Goal: Information Seeking & Learning: Learn about a topic

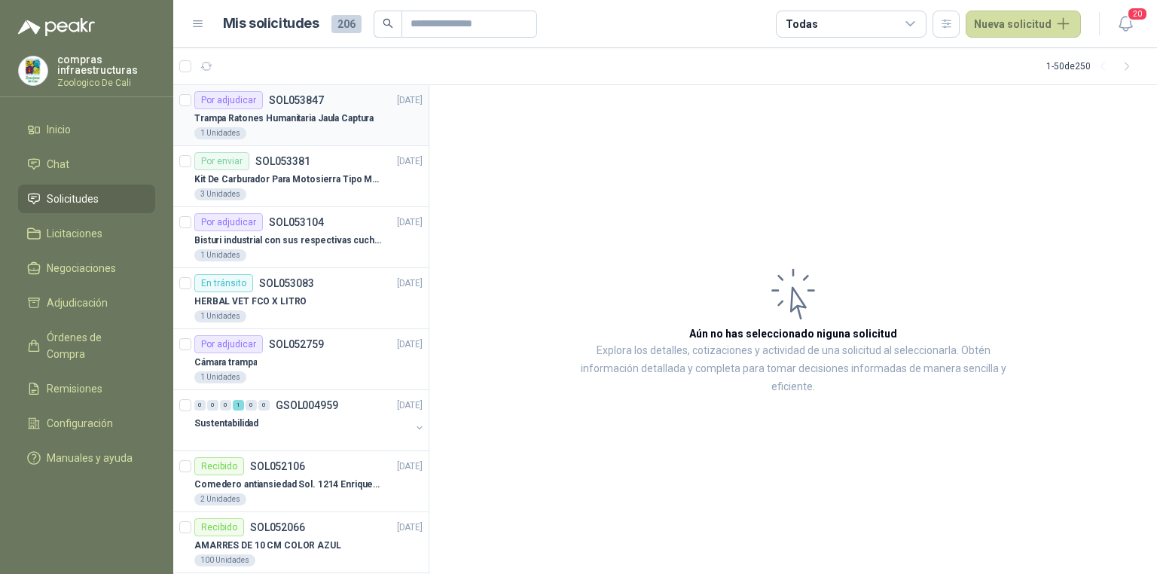
click at [358, 127] on div "Trampa Ratones Humanitaria Jaula Captura" at bounding box center [308, 118] width 228 height 18
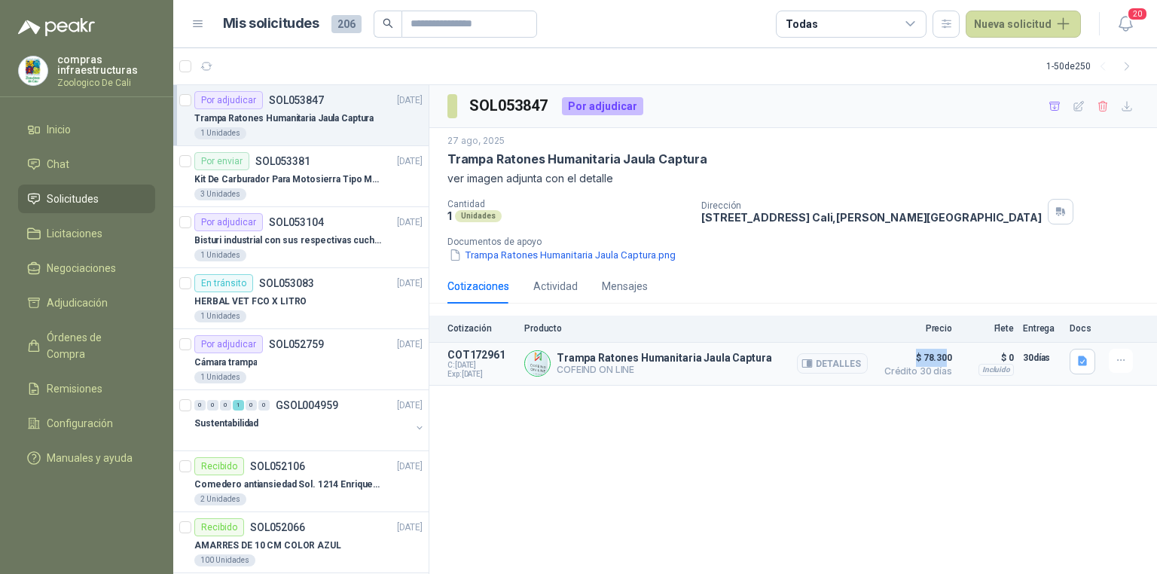
drag, startPoint x: 916, startPoint y: 357, endPoint x: 947, endPoint y: 359, distance: 31.7
click at [947, 359] on span "$ 78.300" at bounding box center [914, 358] width 75 height 18
click at [944, 398] on div "SOL053847 Por adjudicar [DATE] Trampa Ratones Humanitaria Jaula Captura ver im…" at bounding box center [793, 330] width 728 height 490
click at [847, 358] on button "Detalles" at bounding box center [832, 363] width 71 height 20
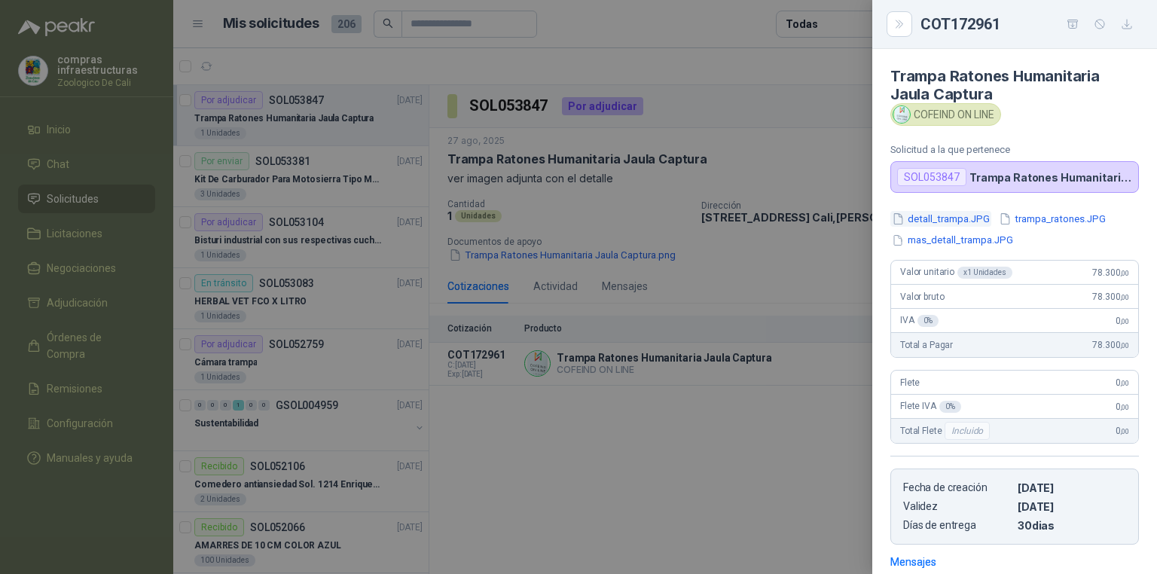
click at [934, 217] on button "detall_trampa.JPG" at bounding box center [940, 219] width 101 height 16
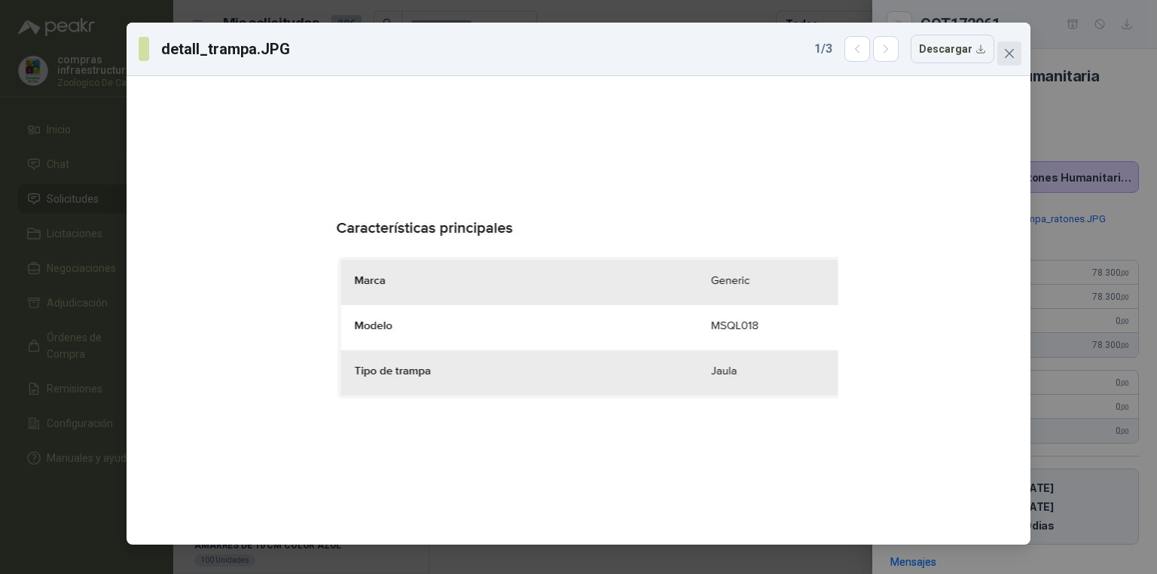
click at [1007, 60] on button "Close" at bounding box center [1009, 53] width 24 height 24
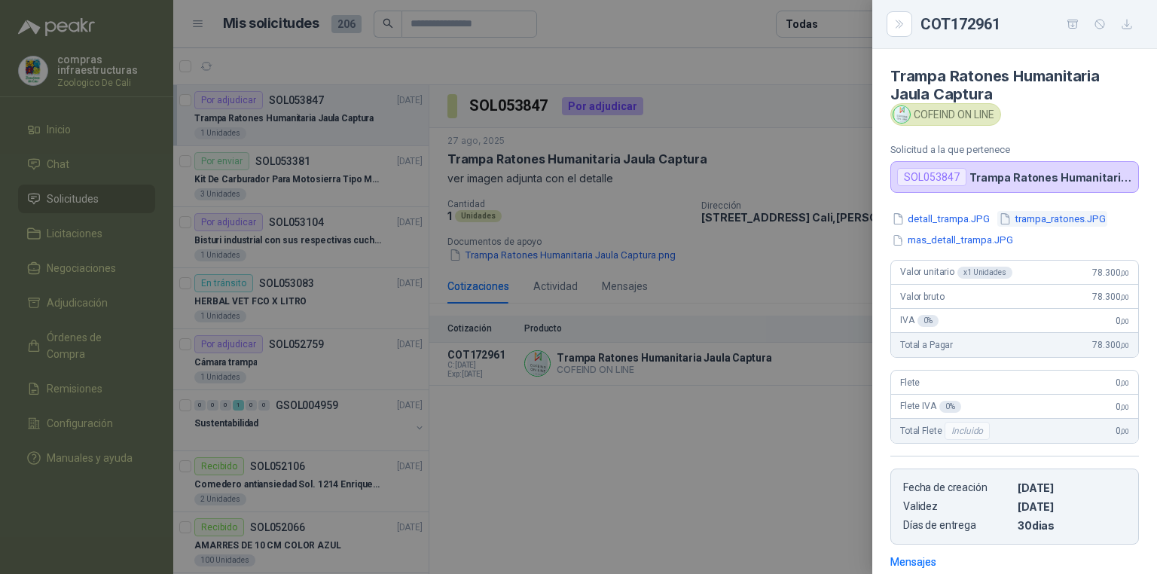
click at [1081, 214] on button "trampa_ratones.JPG" at bounding box center [1052, 219] width 110 height 16
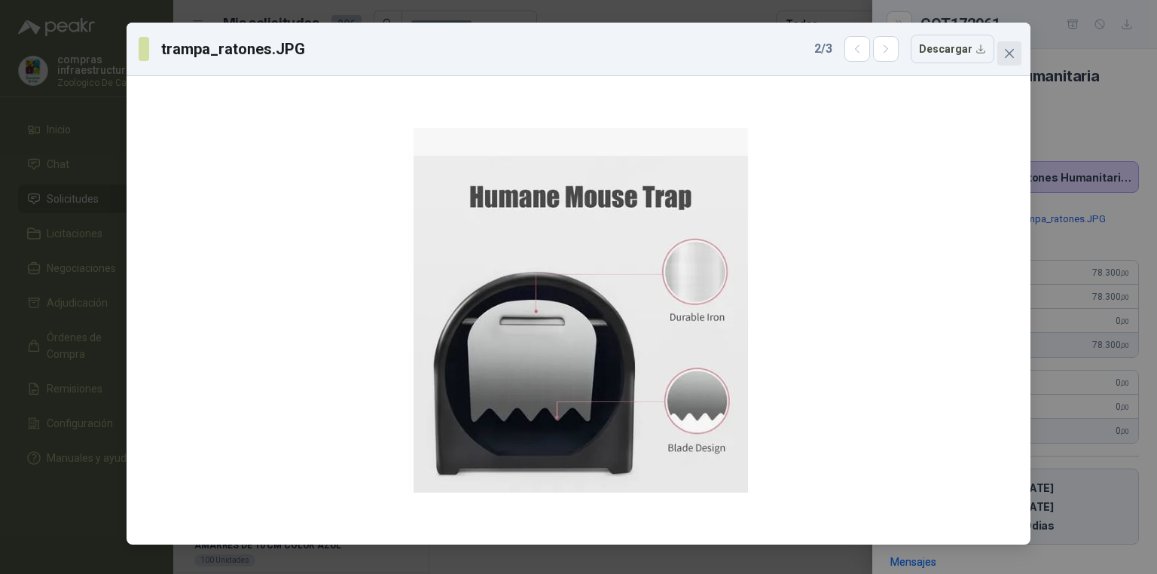
click at [1011, 54] on icon "close" at bounding box center [1009, 53] width 12 height 12
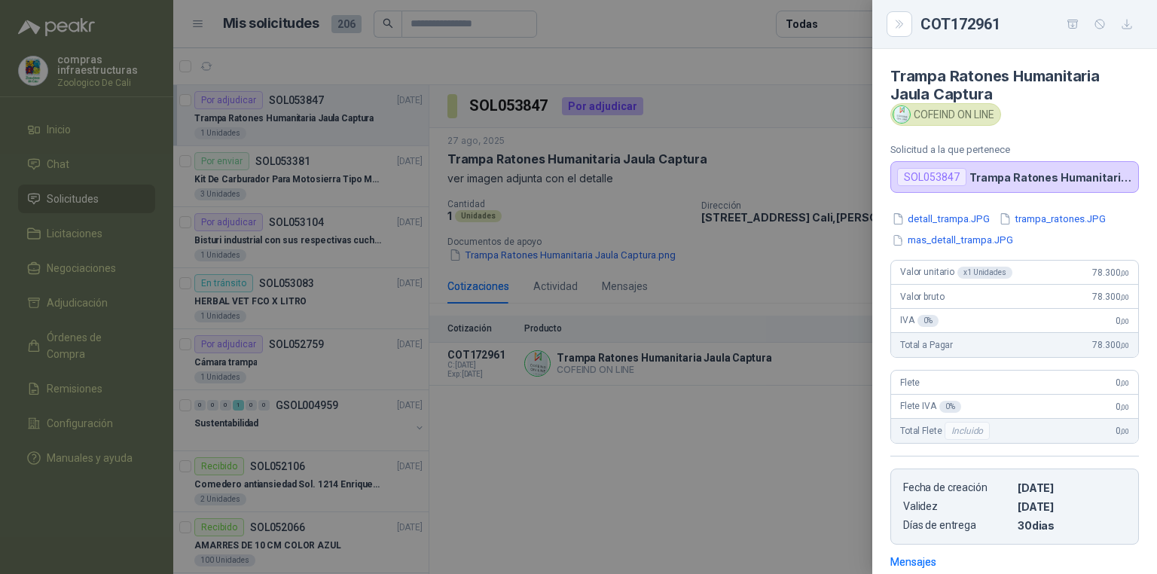
click at [985, 252] on div "detall_trampa.JPG trampa_ratones.JPG mas_detall_trampa.JPG Valor unitario x 1 U…" at bounding box center [1014, 378] width 285 height 334
click at [985, 247] on button "mas_detall_trampa.JPG" at bounding box center [952, 241] width 124 height 16
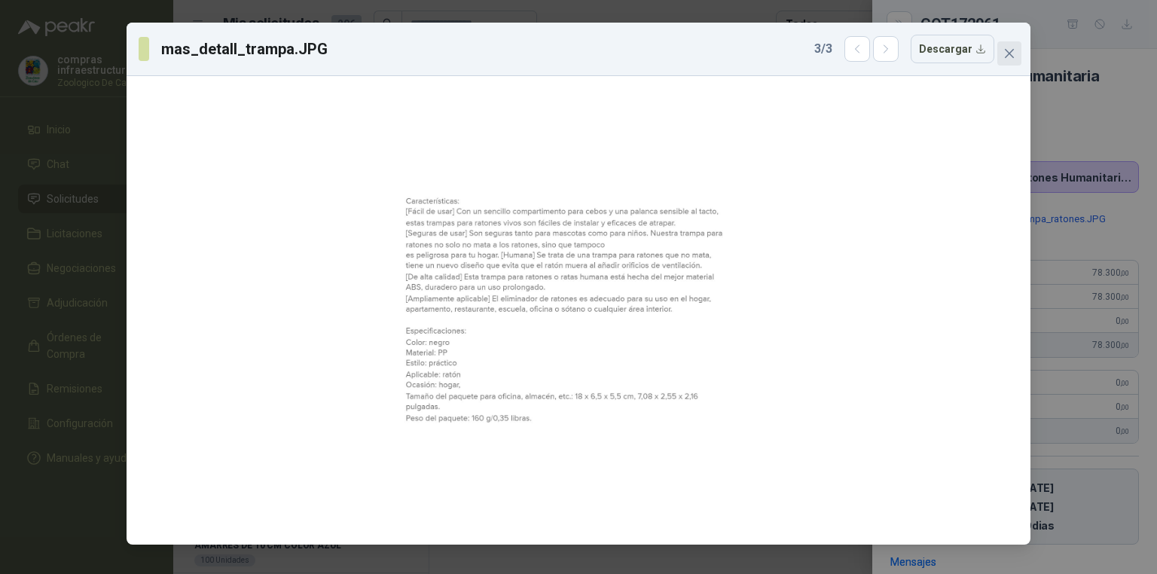
click at [1009, 53] on icon "close" at bounding box center [1009, 53] width 9 height 9
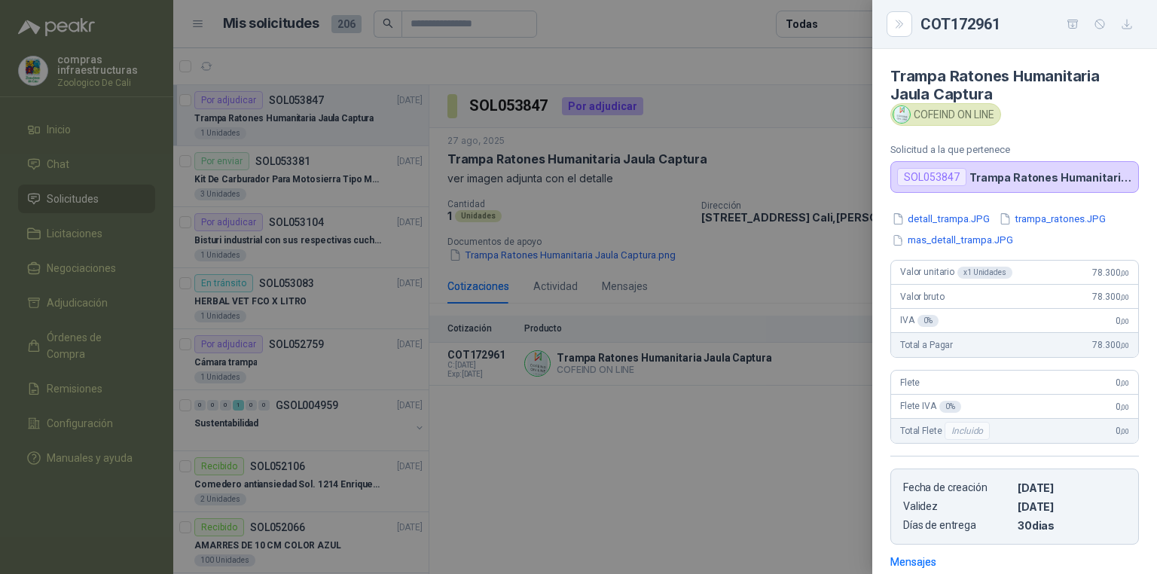
click at [521, 414] on div at bounding box center [578, 287] width 1157 height 574
